Goal: Transaction & Acquisition: Register for event/course

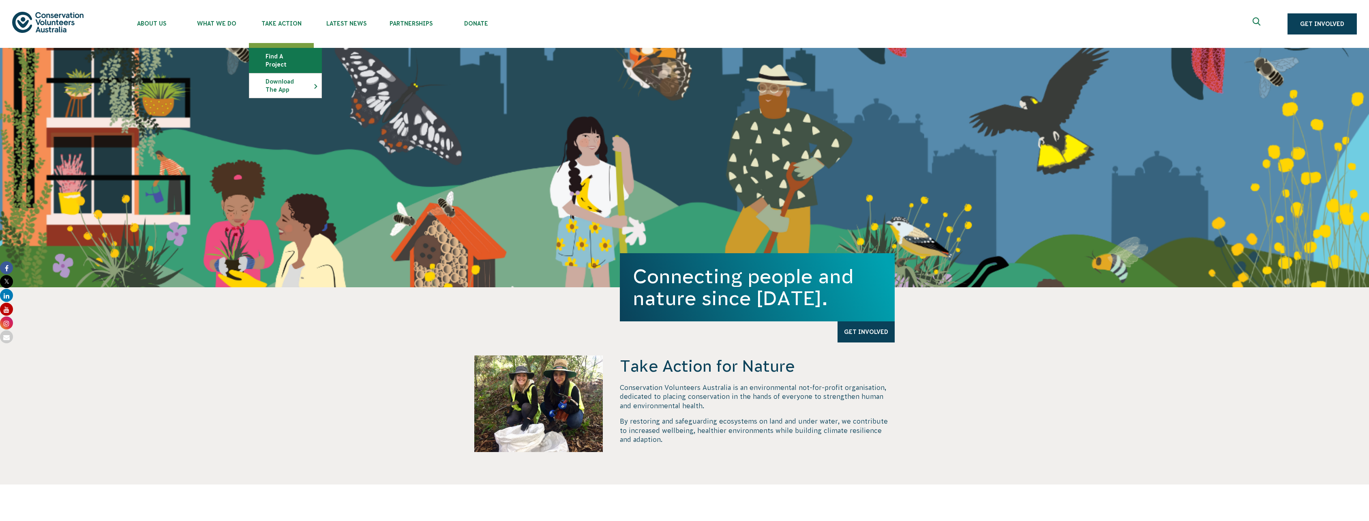
click at [286, 54] on link "Find a project" at bounding box center [285, 60] width 72 height 24
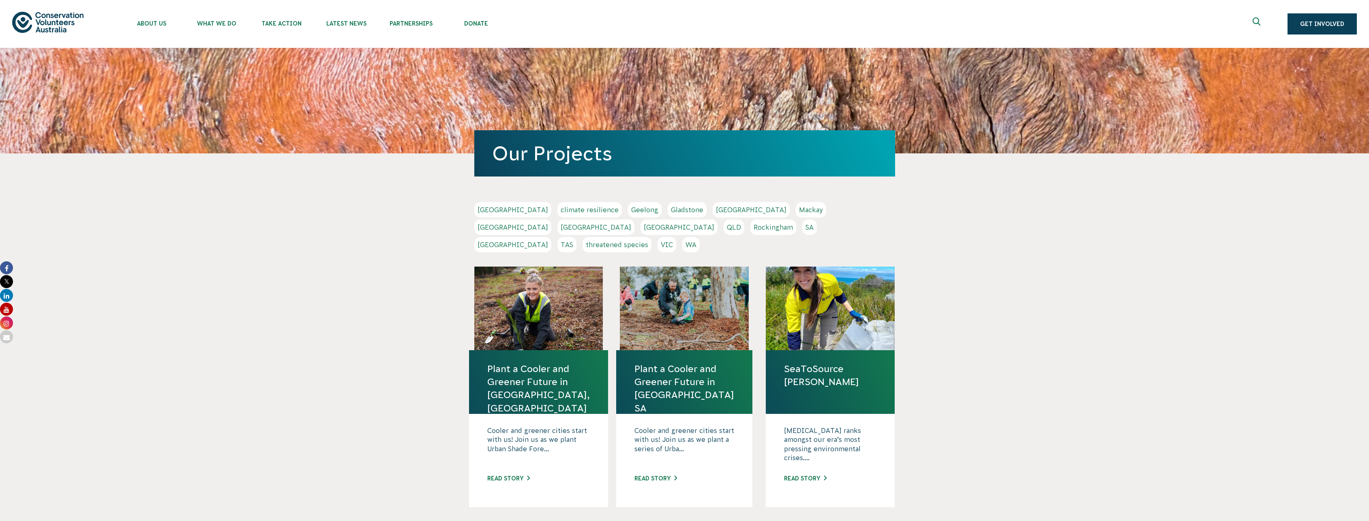
scroll to position [81, 0]
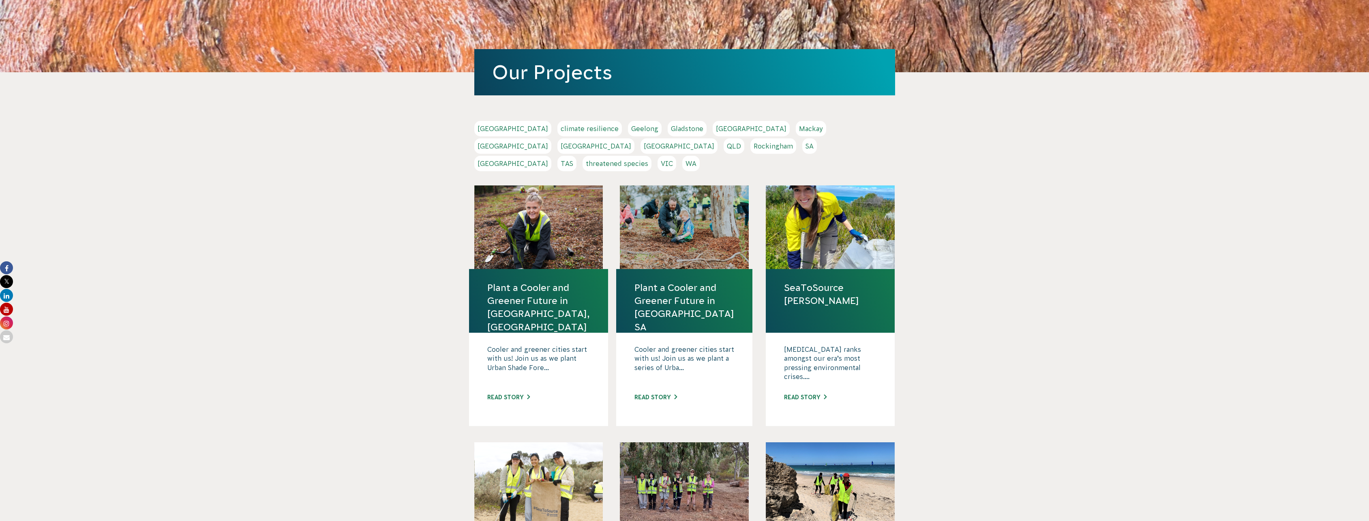
click at [676, 156] on link "VIC" at bounding box center [667, 163] width 19 height 15
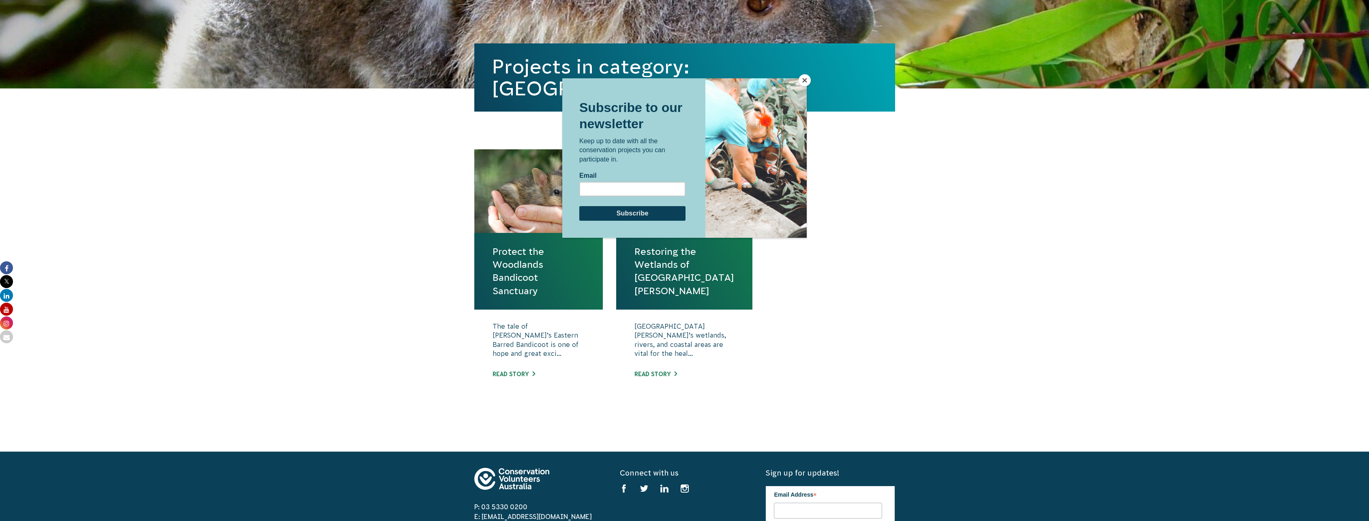
scroll to position [203, 0]
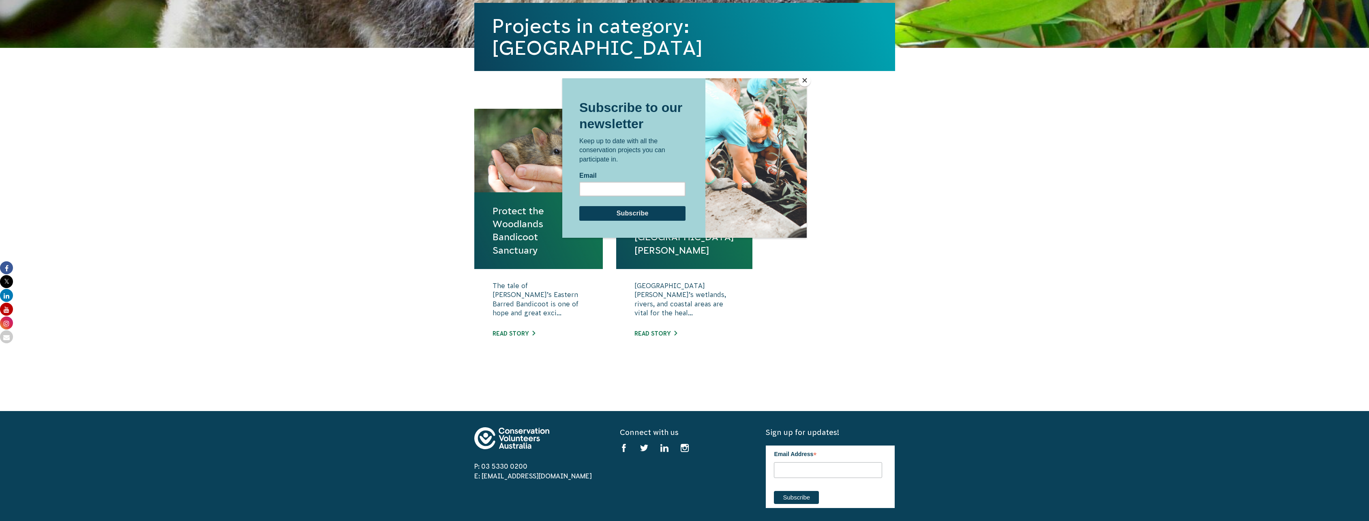
click at [660, 302] on div at bounding box center [684, 287] width 244 height 418
click at [919, 331] on div at bounding box center [684, 260] width 1369 height 521
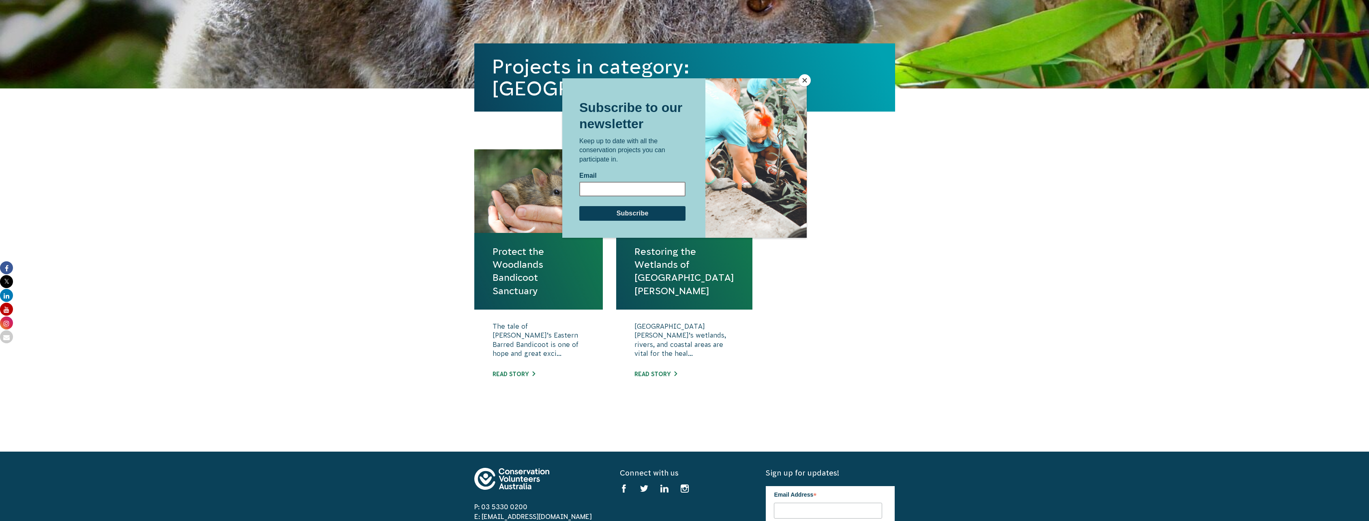
click at [662, 187] on input "Email" at bounding box center [632, 188] width 106 height 15
type input "seamus.balkin@education.vic.gov.au"
click at [663, 210] on input "Subscribe" at bounding box center [632, 213] width 106 height 15
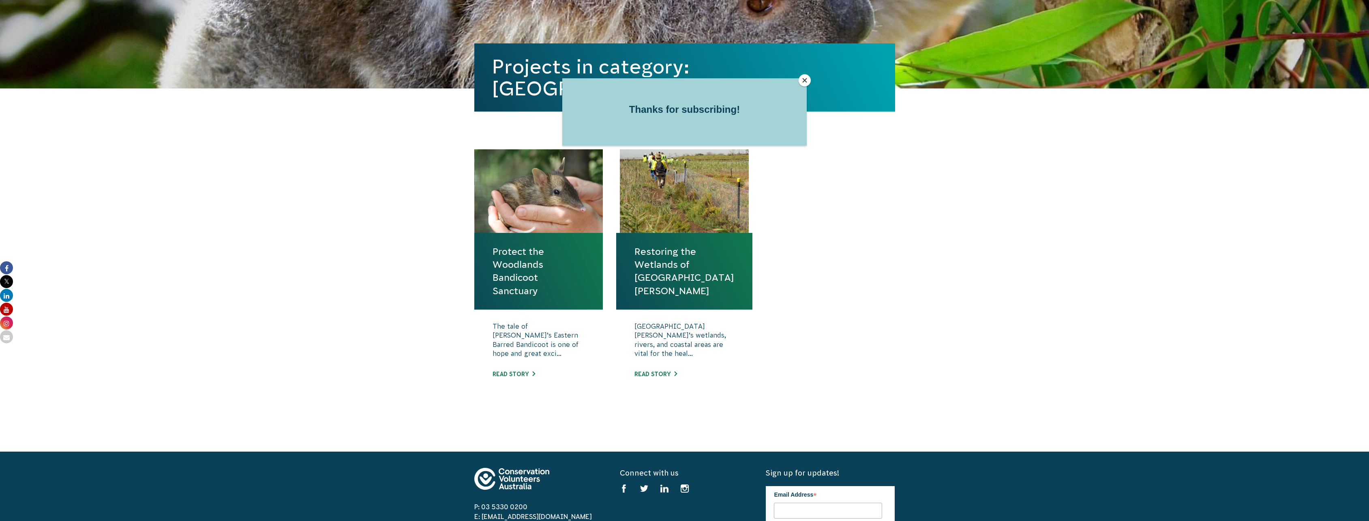
click at [804, 81] on button "Close" at bounding box center [805, 80] width 12 height 12
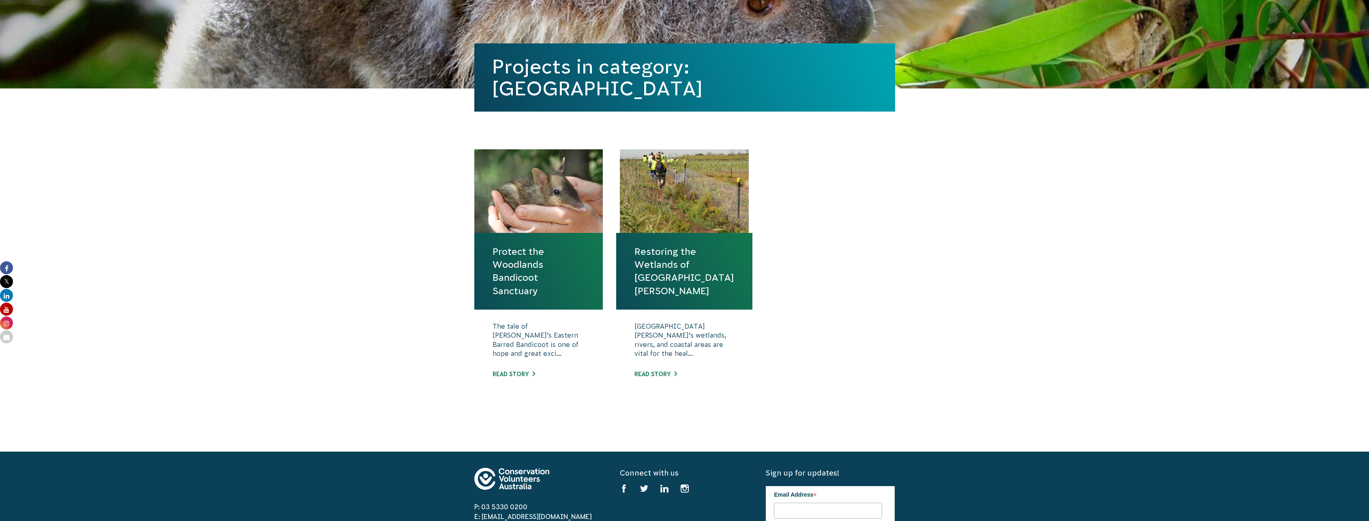
click at [898, 315] on div "Protect the Woodlands Bandicoot Sanctuary The tale of Victoria’s Eastern Barred…" at bounding box center [685, 284] width 438 height 270
click at [526, 264] on link "Protect the Woodlands Bandicoot Sanctuary" at bounding box center [539, 271] width 92 height 52
